Goal: Navigation & Orientation: Understand site structure

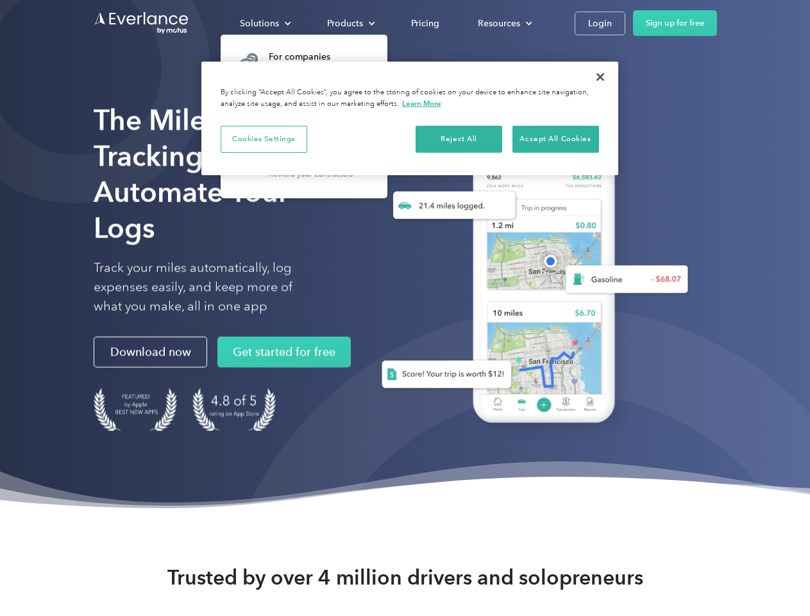
click at [265, 23] on div "Solutions" at bounding box center [259, 23] width 39 height 16
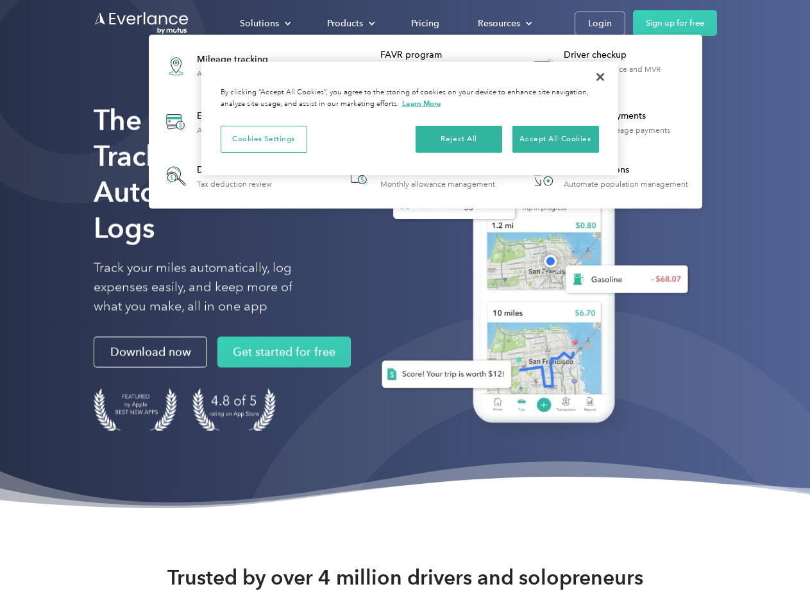
click at [350, 23] on div "Products" at bounding box center [345, 23] width 36 height 16
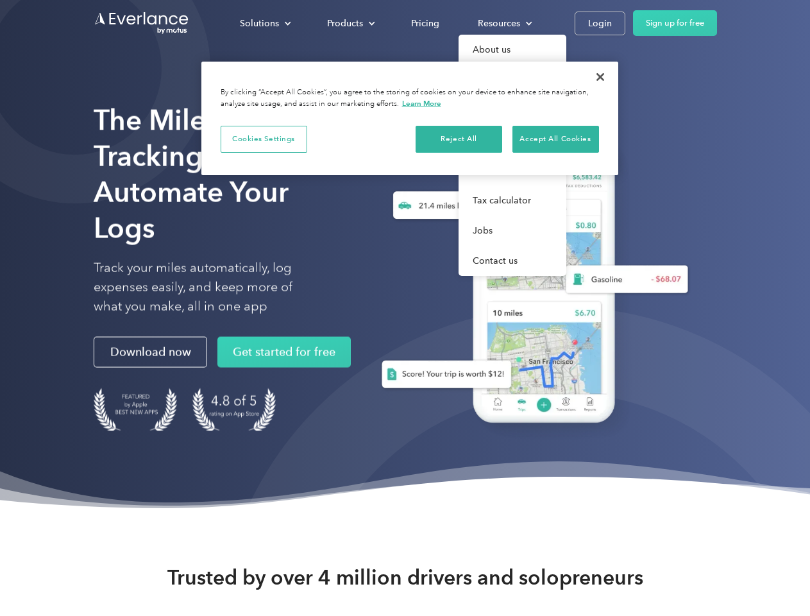
click at [504, 23] on div "Resources" at bounding box center [499, 23] width 42 height 16
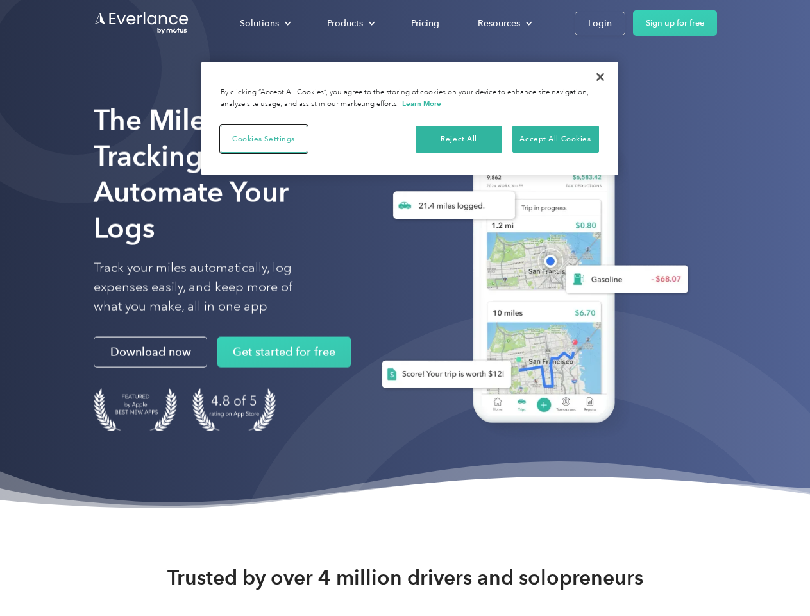
click at [264, 139] on button "Cookies Settings" at bounding box center [264, 139] width 87 height 27
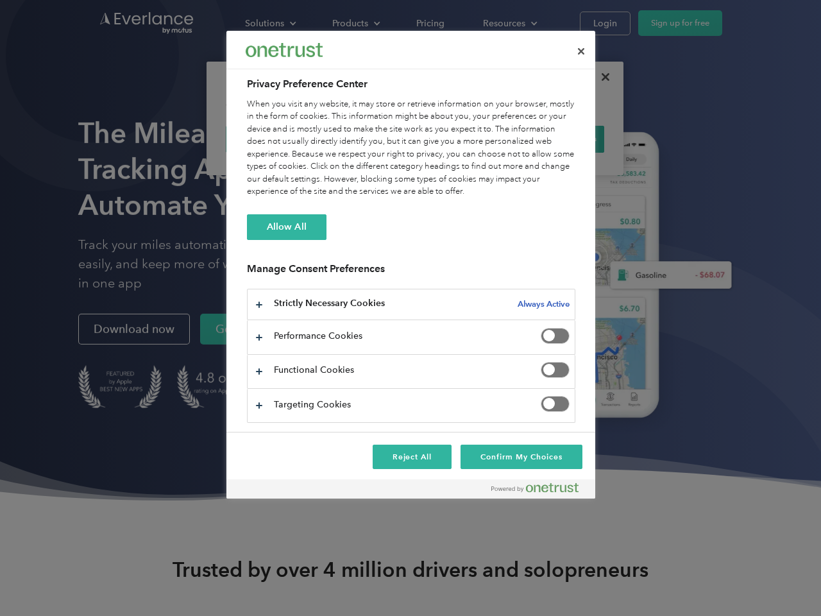
click at [459, 139] on div "When you visit any website, it may store or retrieve information on your browse…" at bounding box center [411, 148] width 328 height 100
click at [556, 139] on div "When you visit any website, it may store or retrieve information on your browse…" at bounding box center [411, 148] width 328 height 100
click at [600, 77] on div at bounding box center [410, 308] width 821 height 616
